Goal: Download file/media

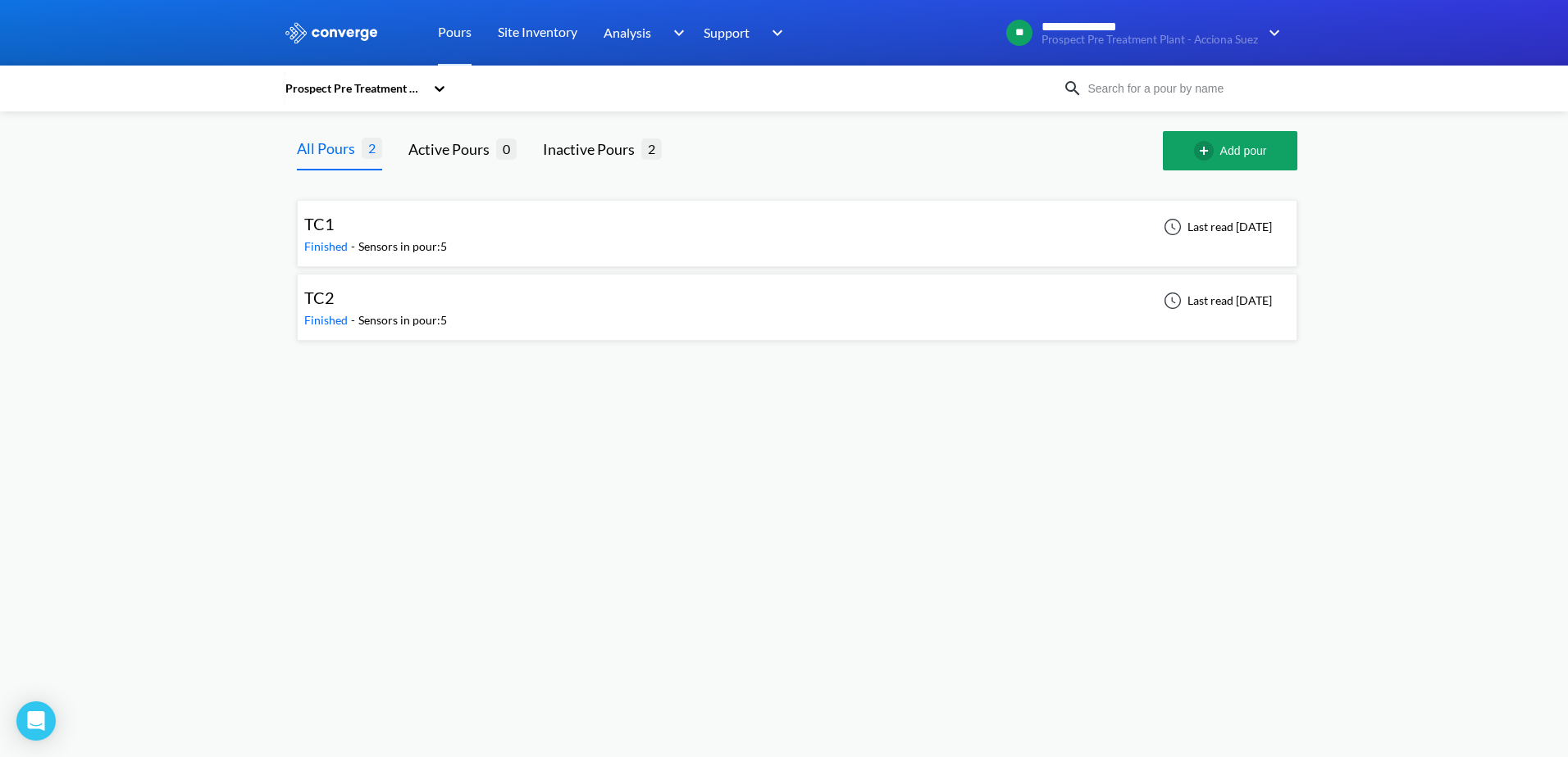
click at [481, 231] on div "TC1 Finished - Sensors in pour: 5 Last read [DATE]" at bounding box center [797, 233] width 986 height 52
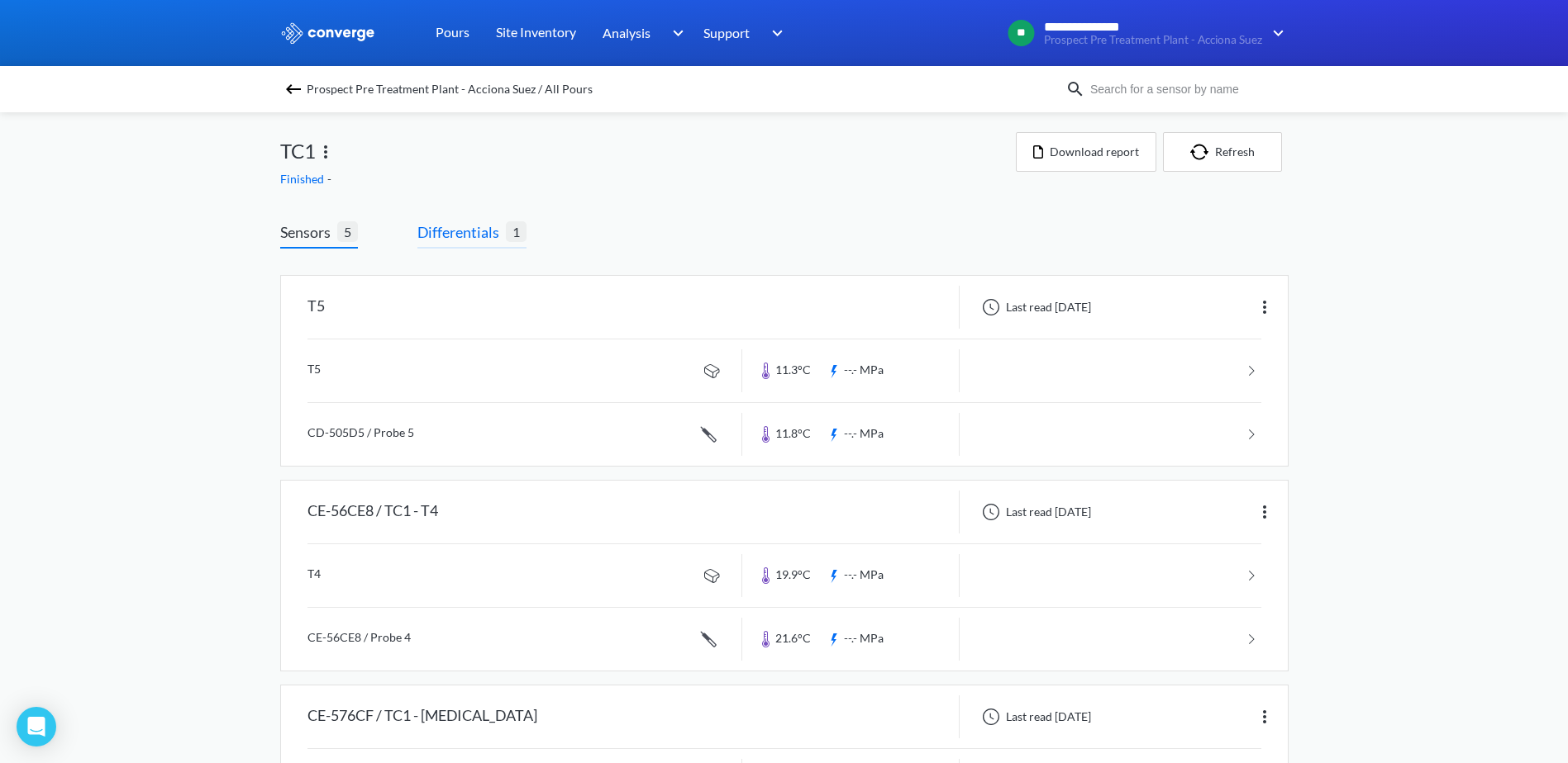
click at [478, 241] on span "Differentials" at bounding box center [462, 232] width 88 height 23
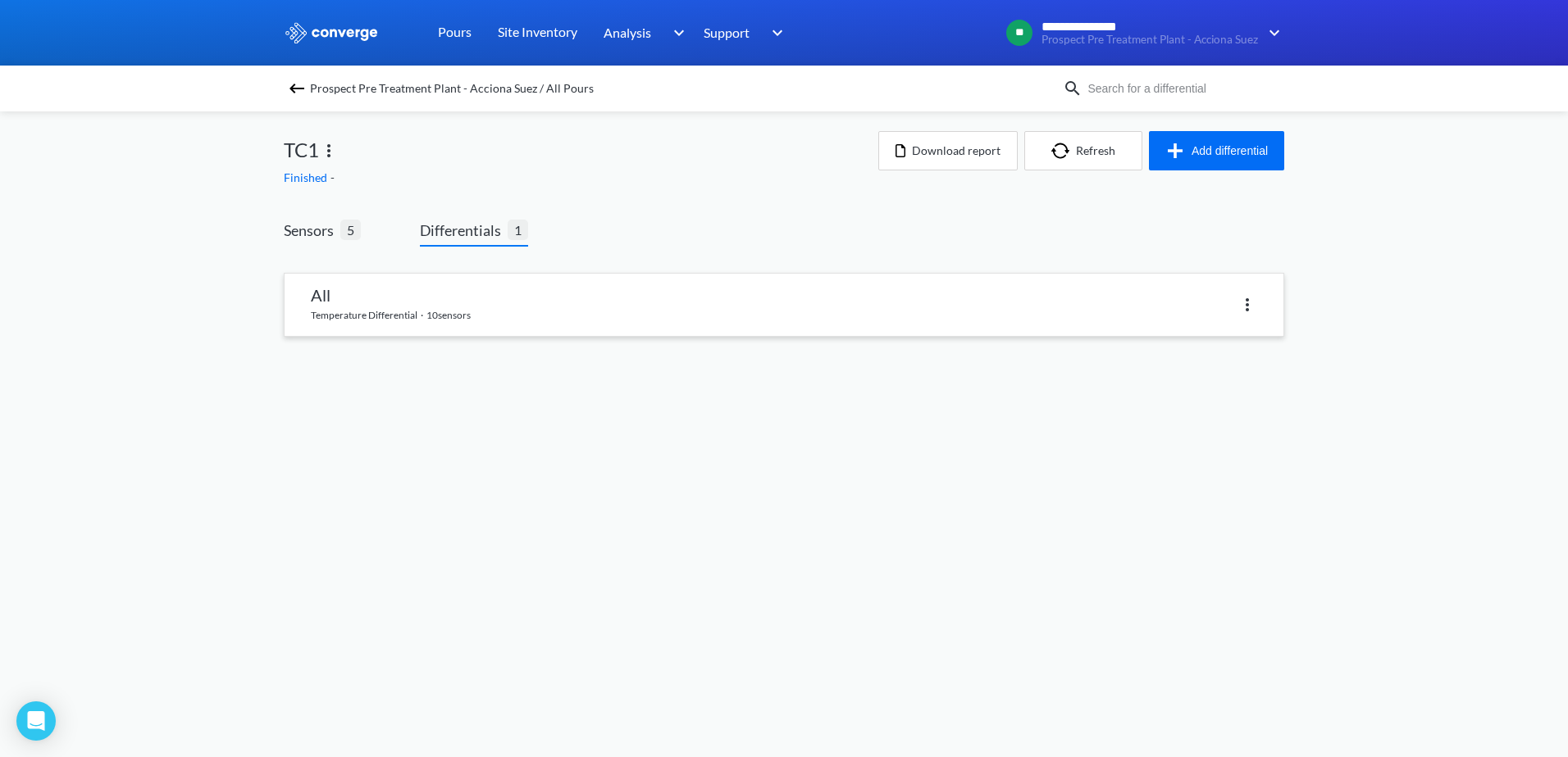
click at [461, 290] on link at bounding box center [784, 305] width 999 height 62
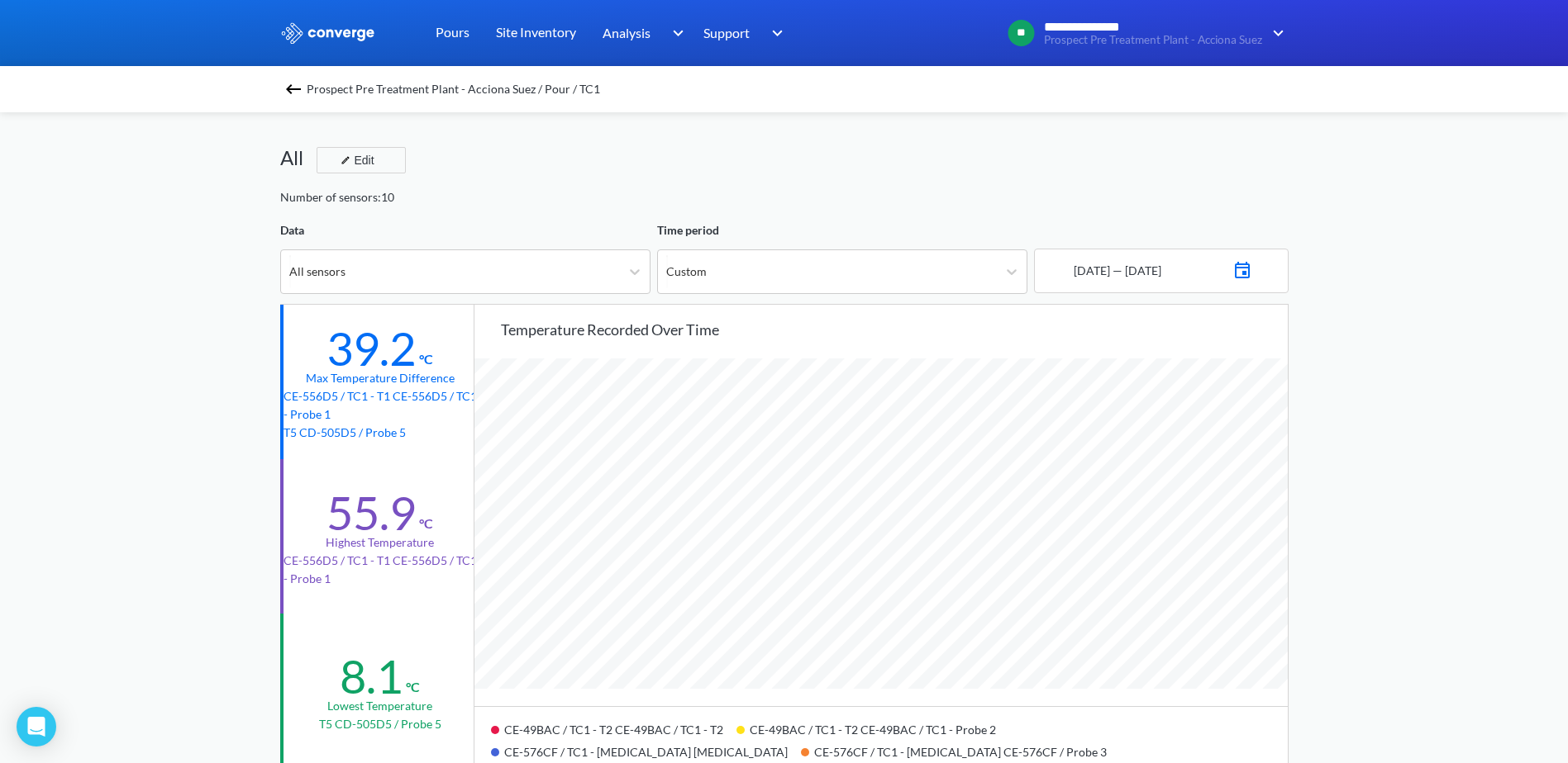
scroll to position [1384, 1568]
click at [1252, 272] on img at bounding box center [1242, 268] width 20 height 23
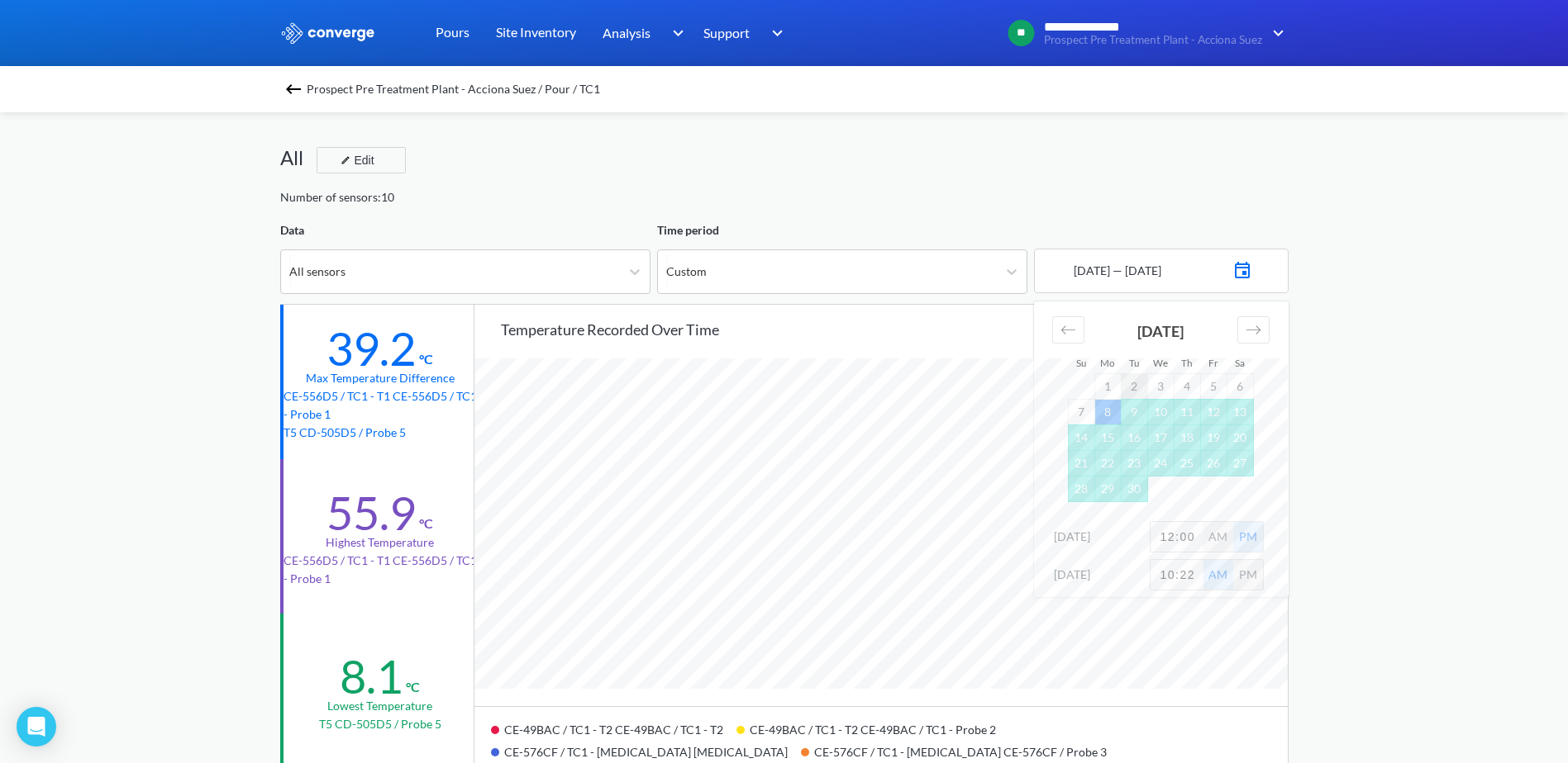
click at [1137, 389] on td "2" at bounding box center [1134, 385] width 26 height 25
click at [1231, 437] on td "20" at bounding box center [1240, 437] width 26 height 25
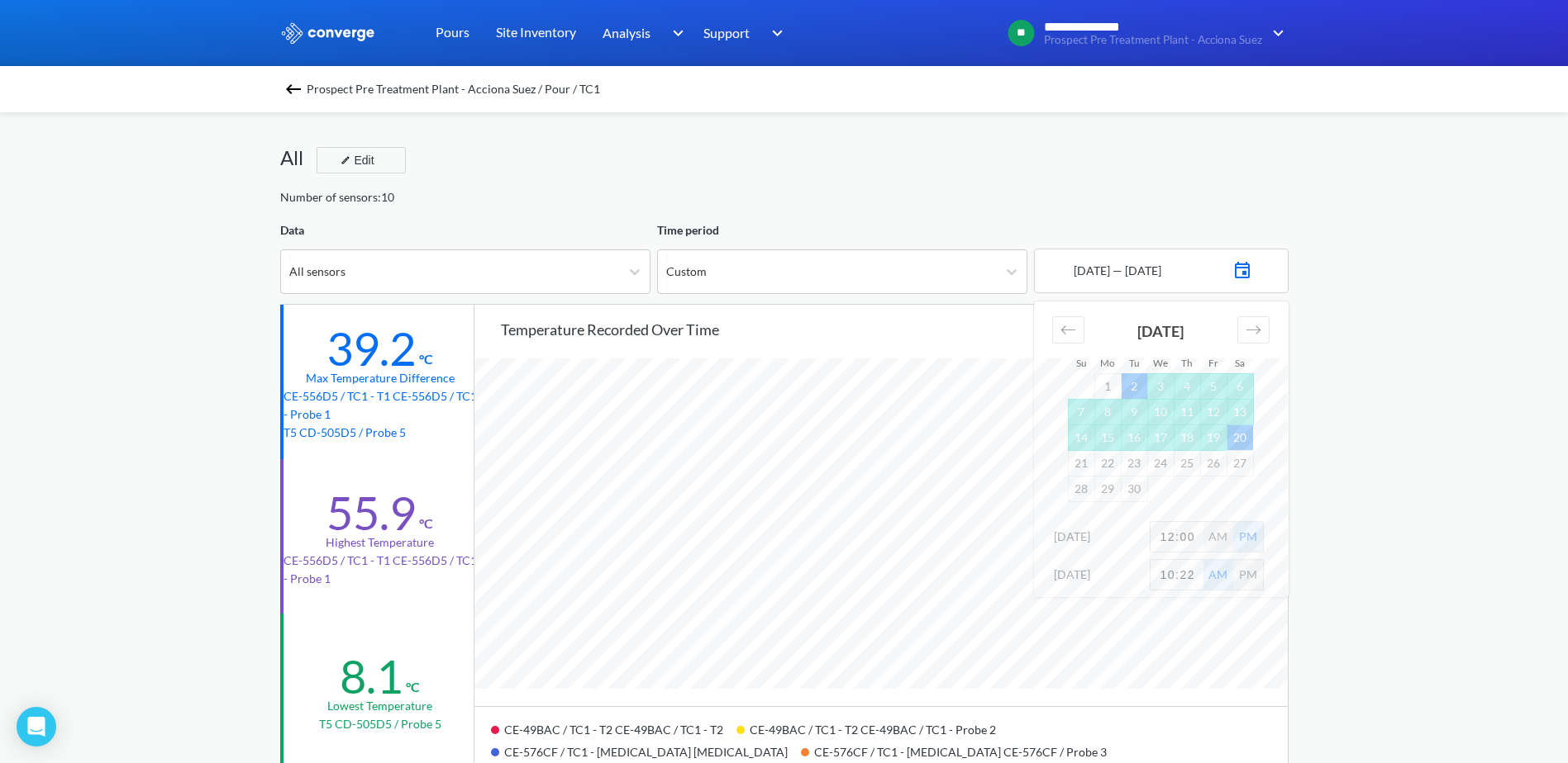
click at [1221, 532] on div "AM" at bounding box center [1218, 537] width 30 height 30
click at [1246, 532] on div "PM" at bounding box center [1248, 537] width 30 height 30
click at [1385, 426] on div "**********" at bounding box center [784, 693] width 1568 height 1385
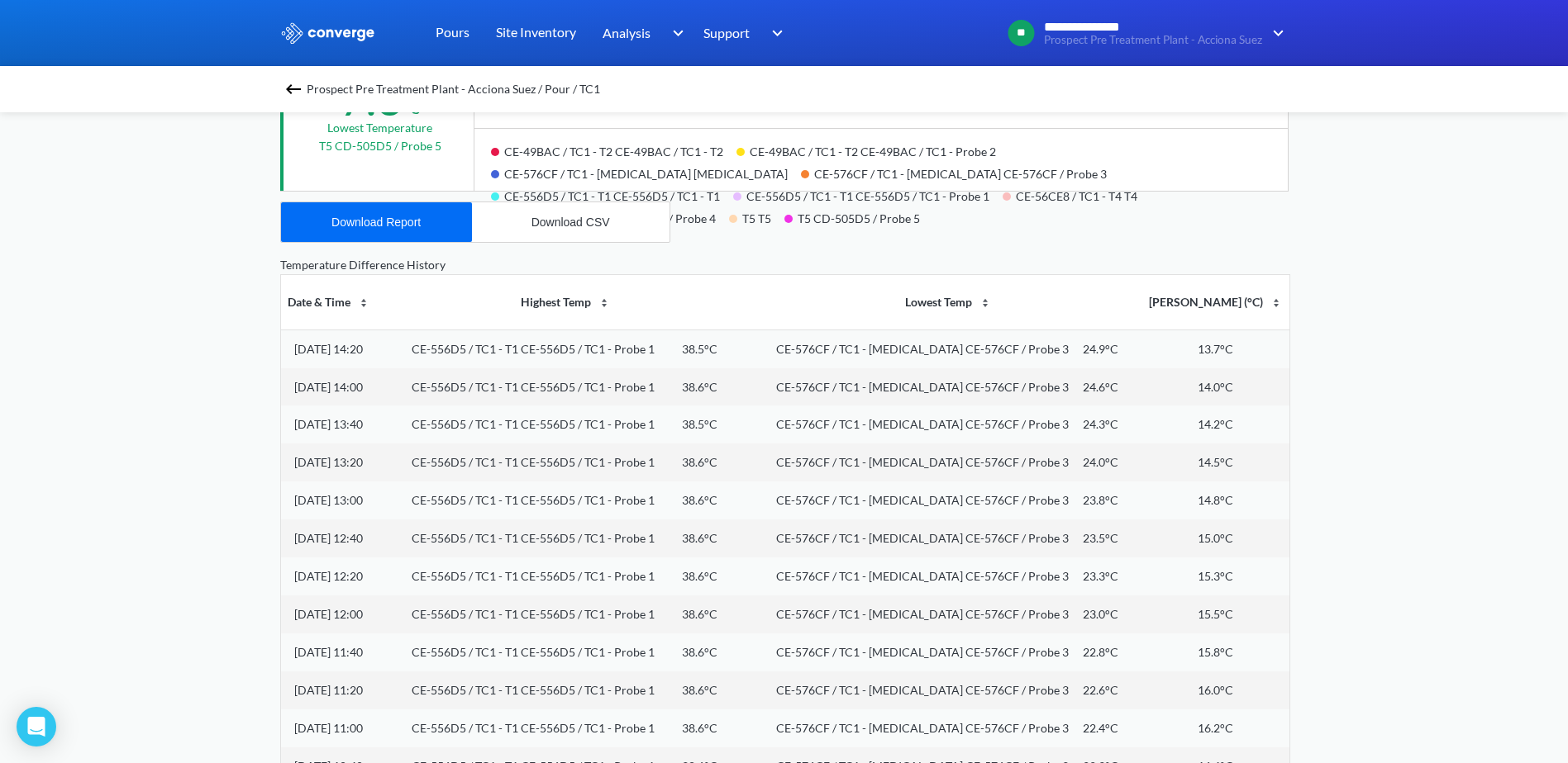
scroll to position [496, 0]
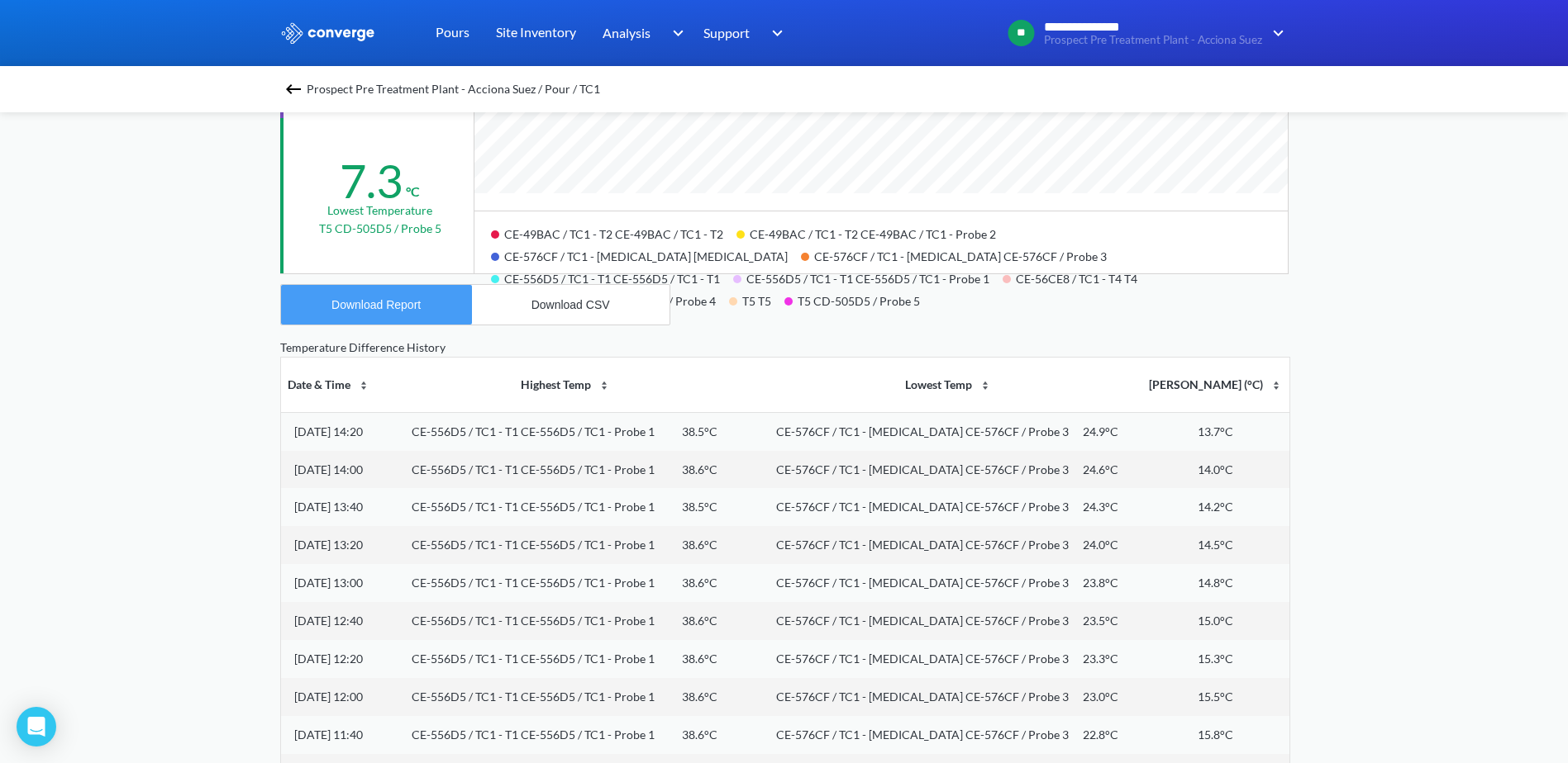
click at [451, 317] on button "Download Report" at bounding box center [376, 304] width 191 height 39
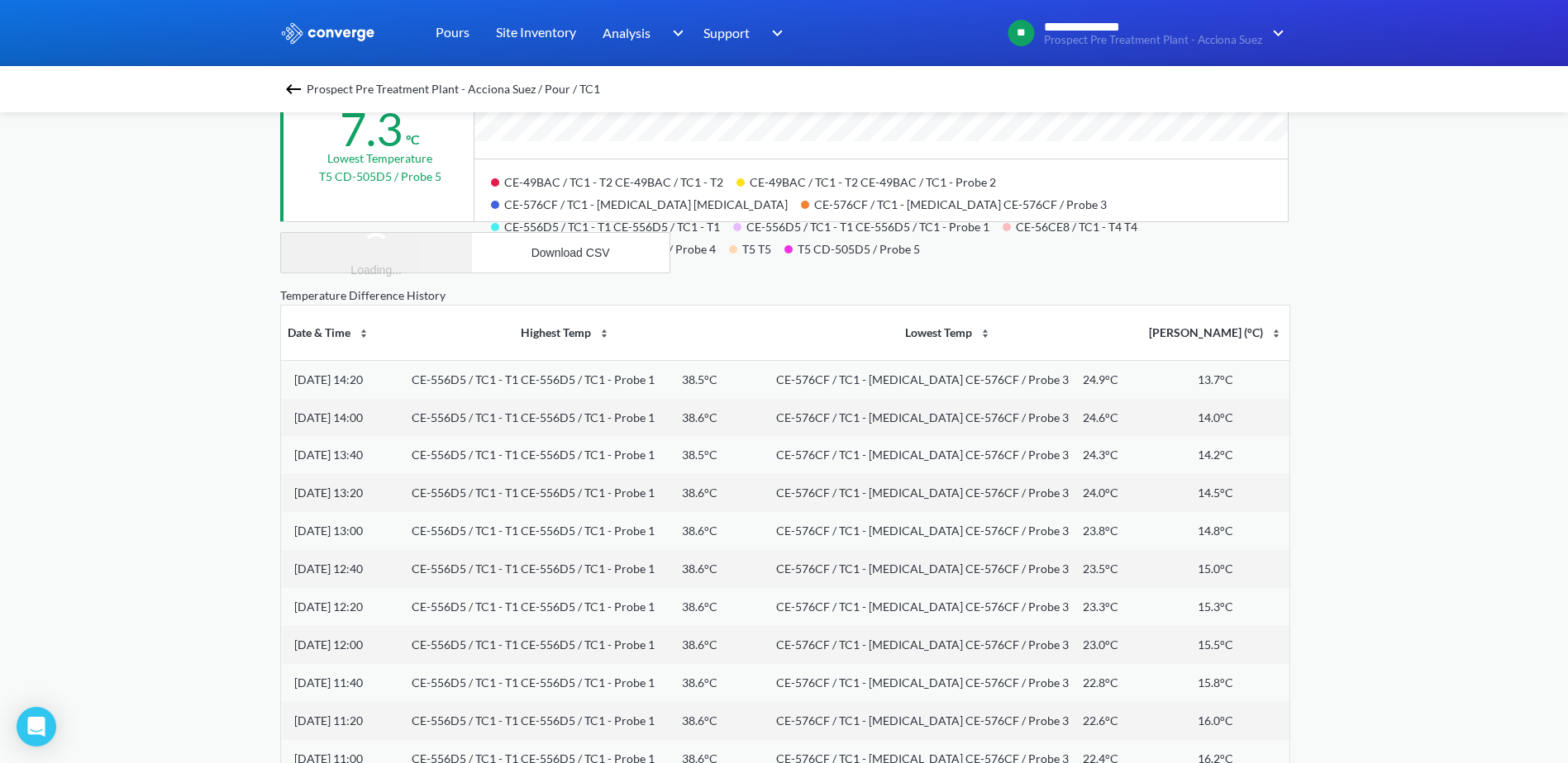
scroll to position [621, 0]
